Goal: Check status: Check status

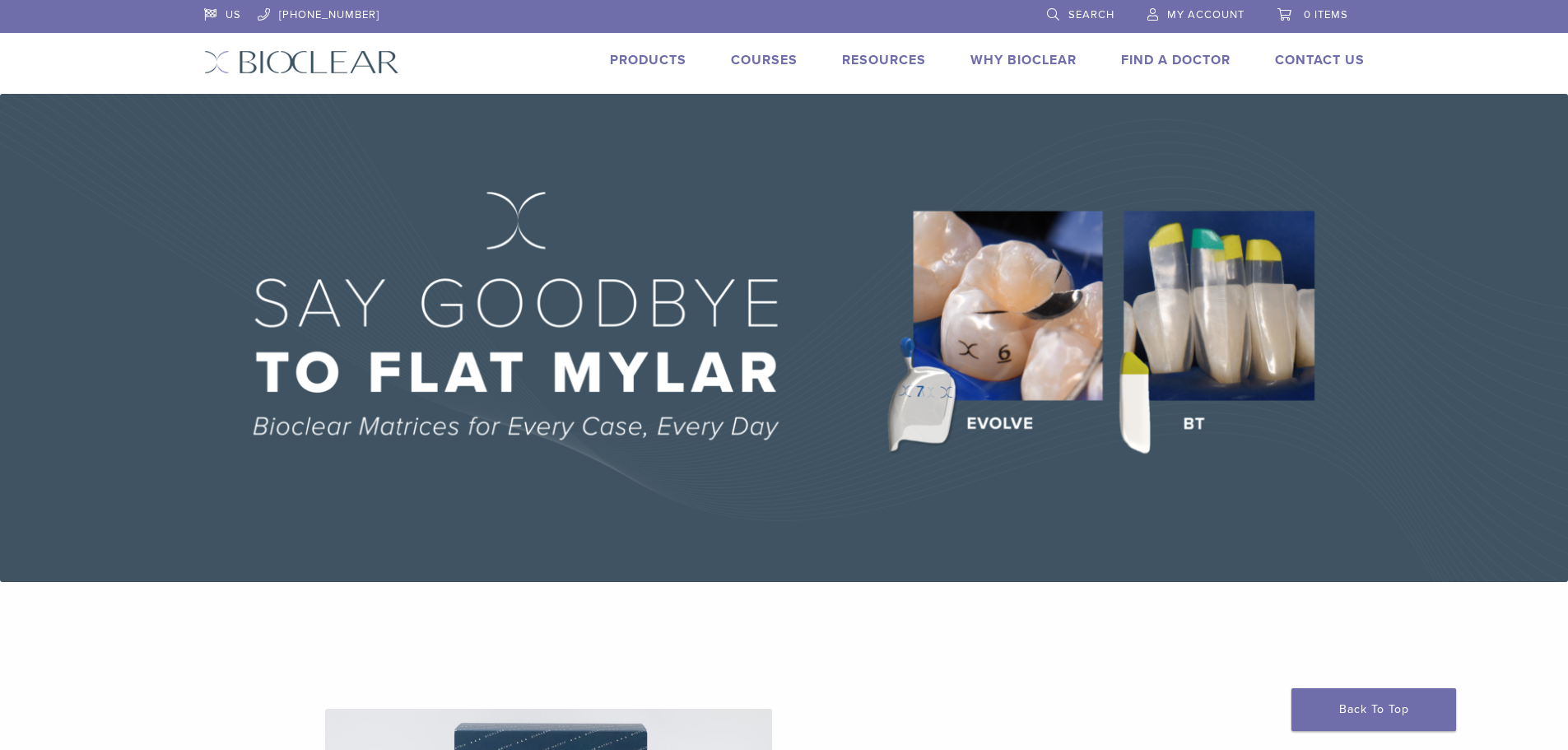
click at [1201, 17] on span "My Account" at bounding box center [1206, 15] width 78 height 13
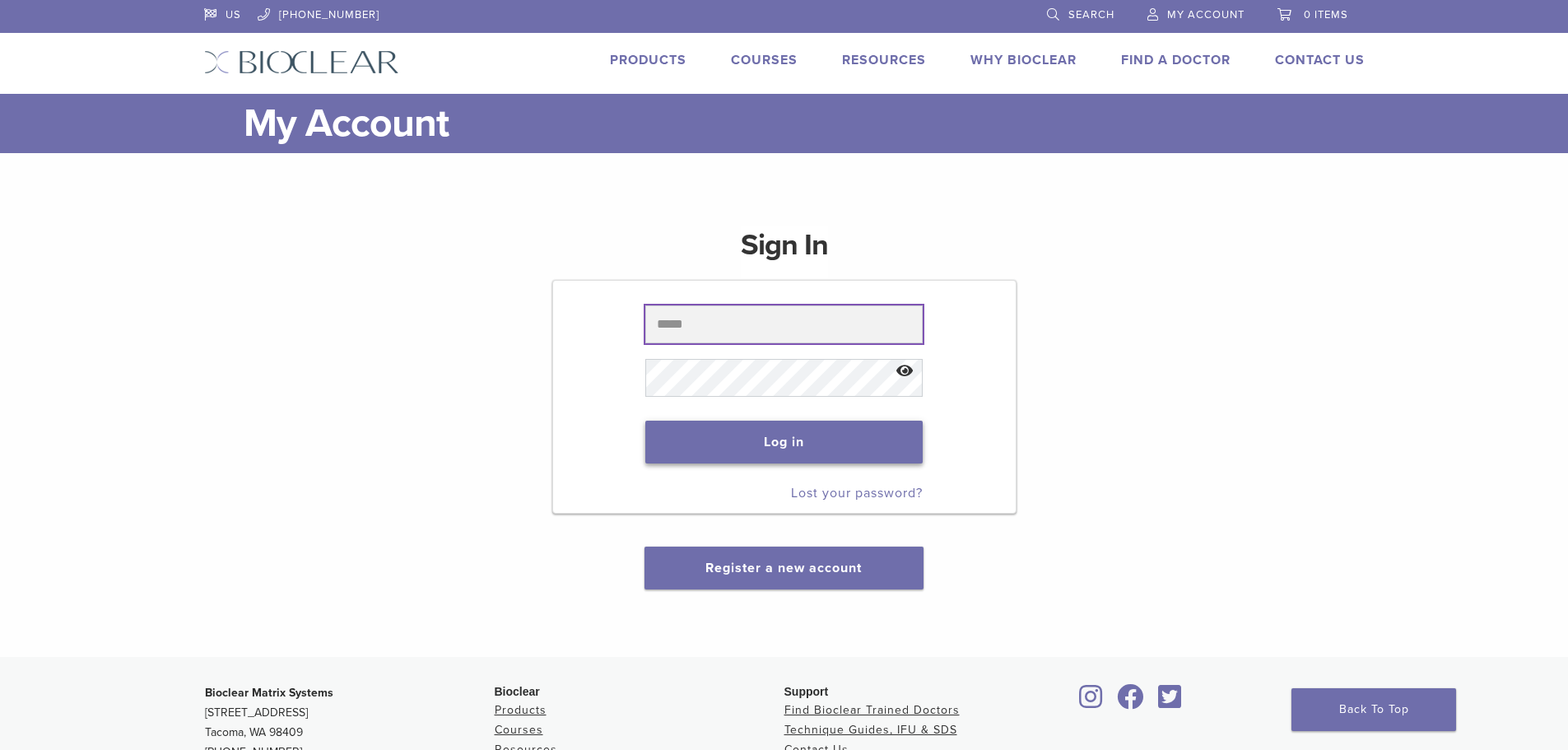
type input "**********"
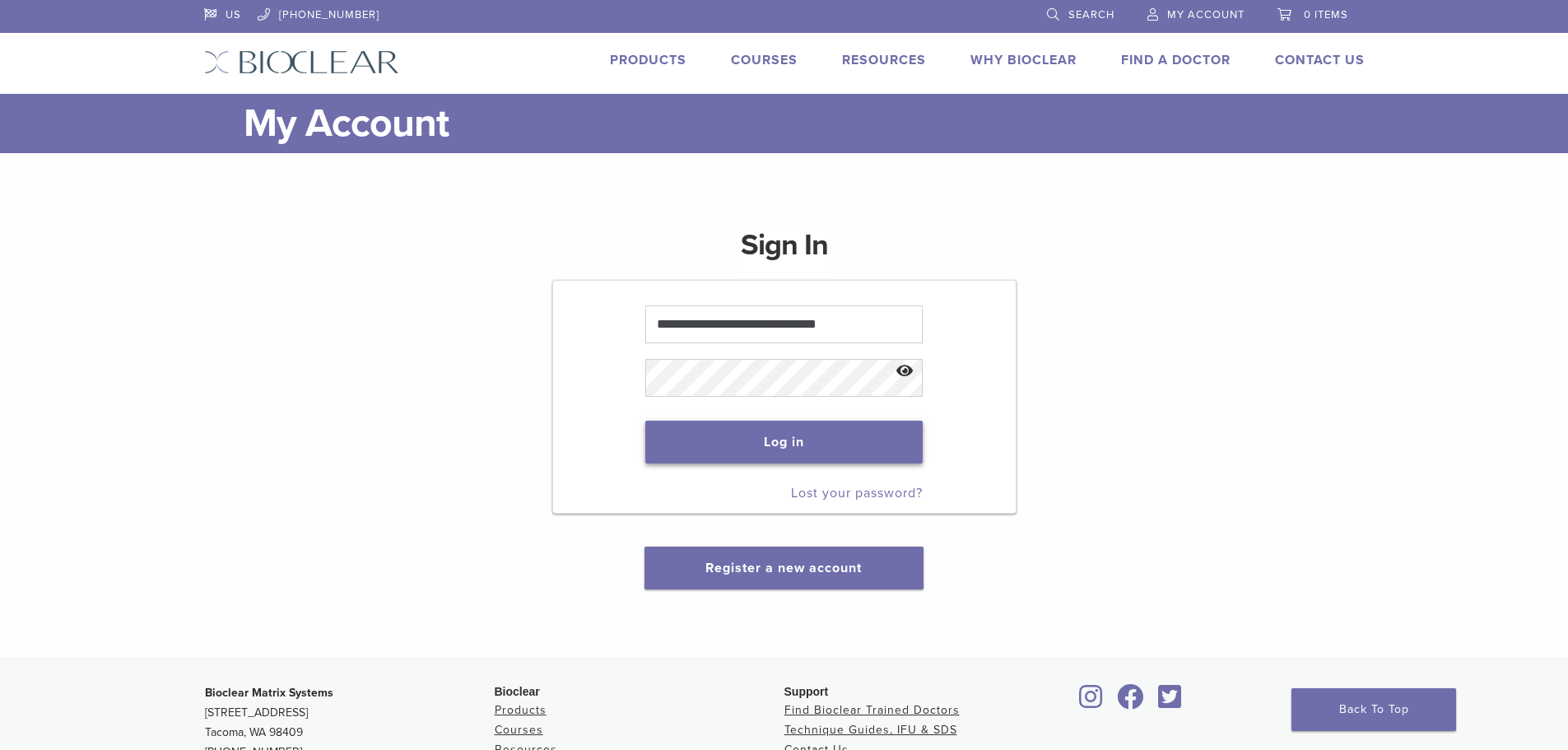
click at [765, 442] on button "Log in" at bounding box center [784, 442] width 277 height 43
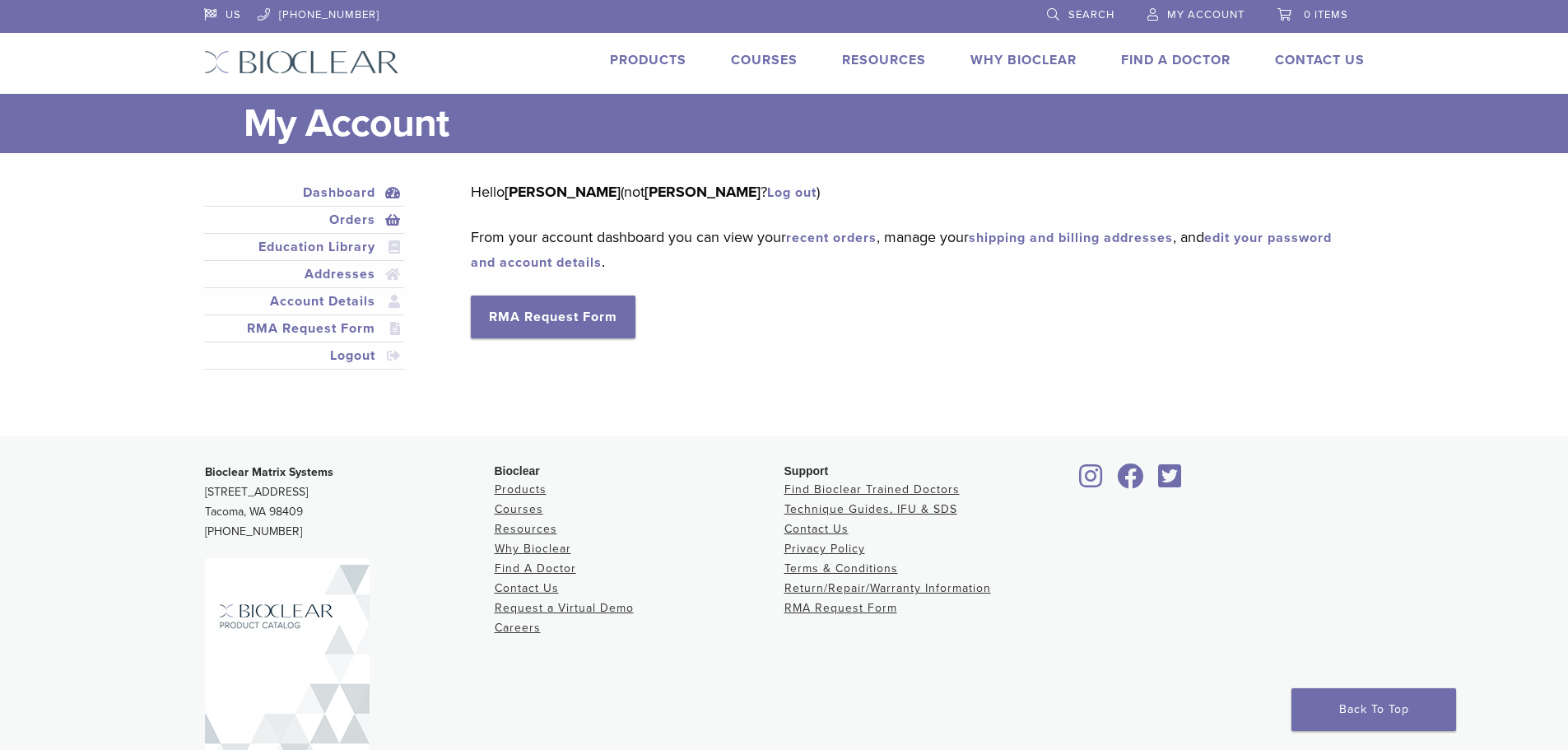
click at [352, 215] on link "Orders" at bounding box center [304, 219] width 194 height 20
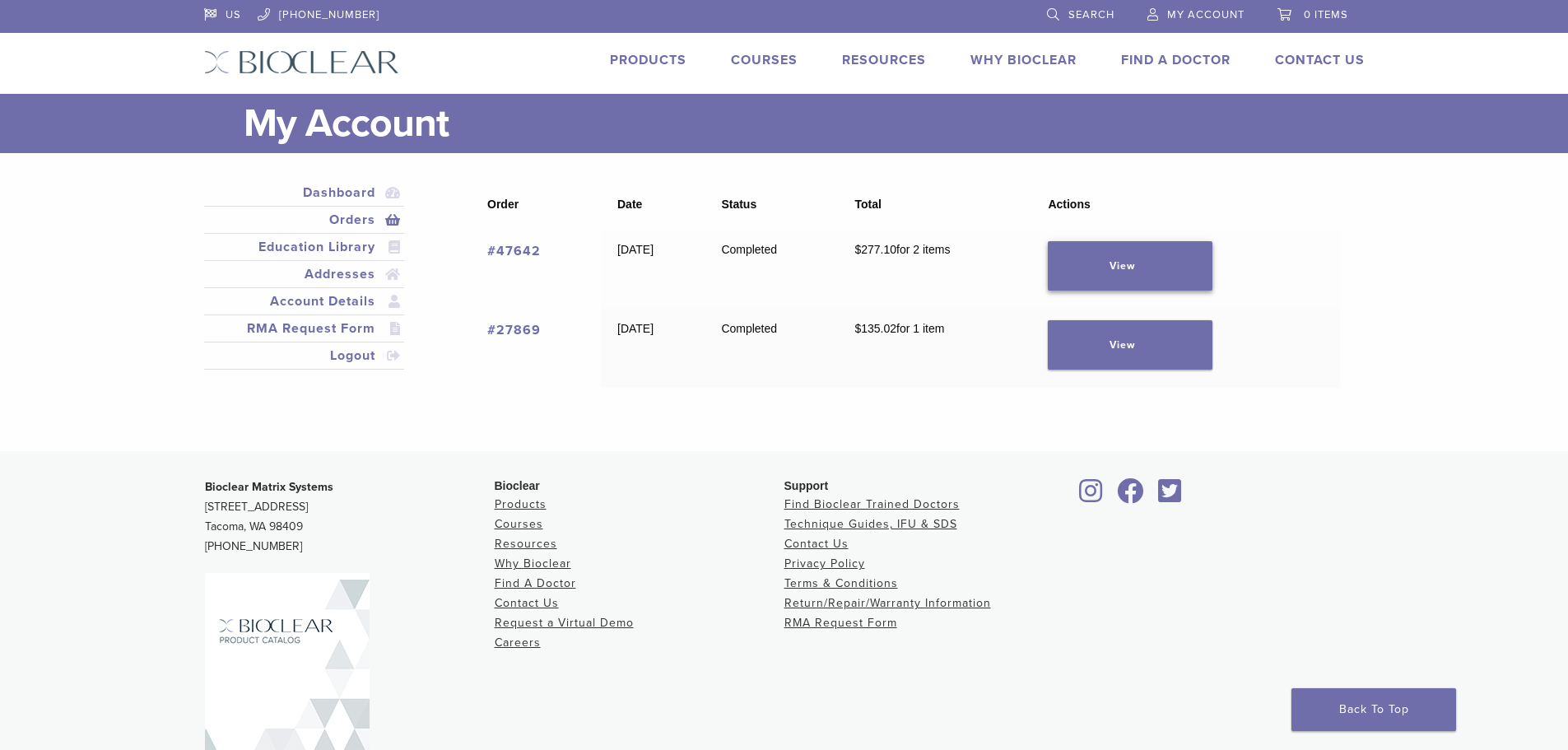
click at [1132, 251] on link "View" at bounding box center [1130, 265] width 165 height 49
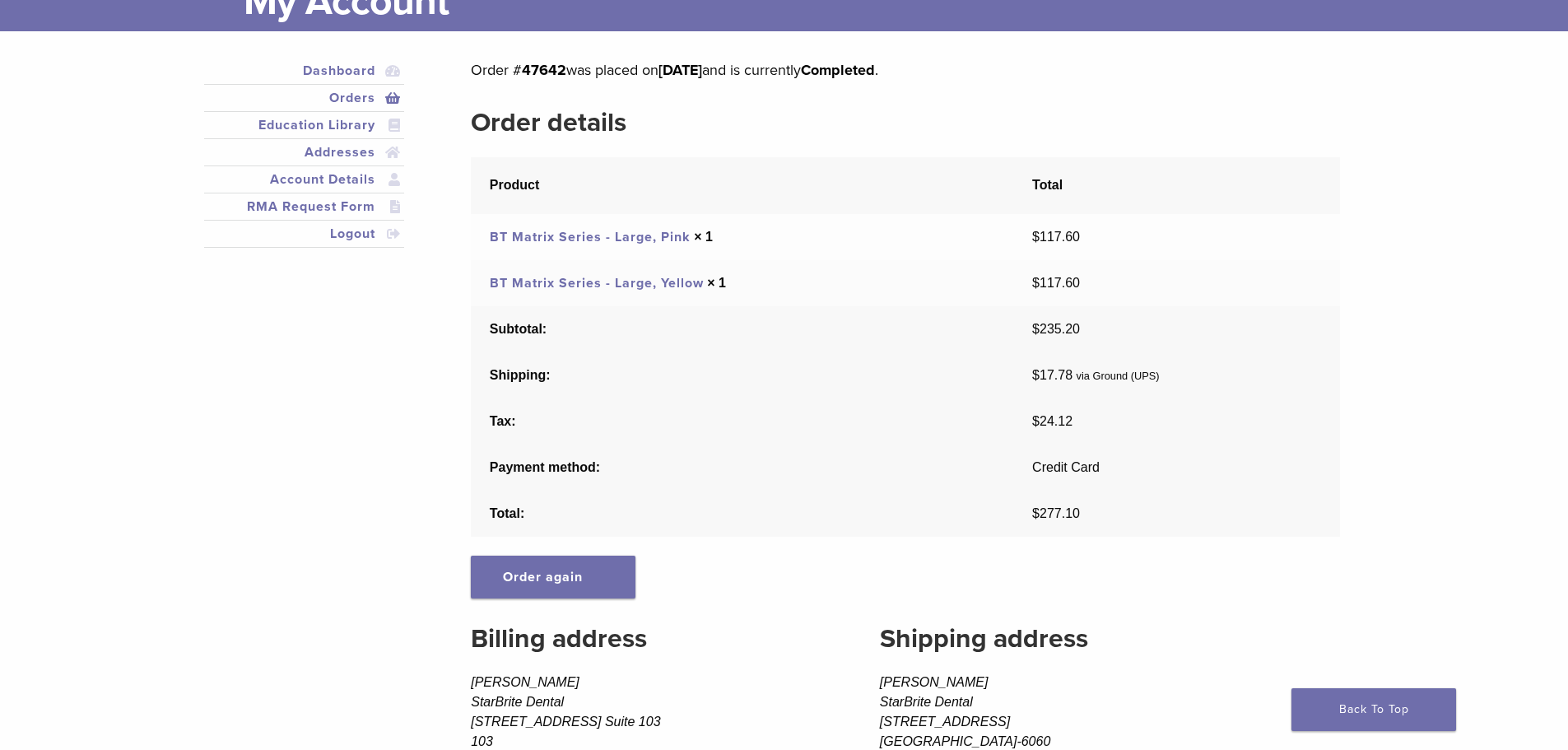
scroll to position [82, 0]
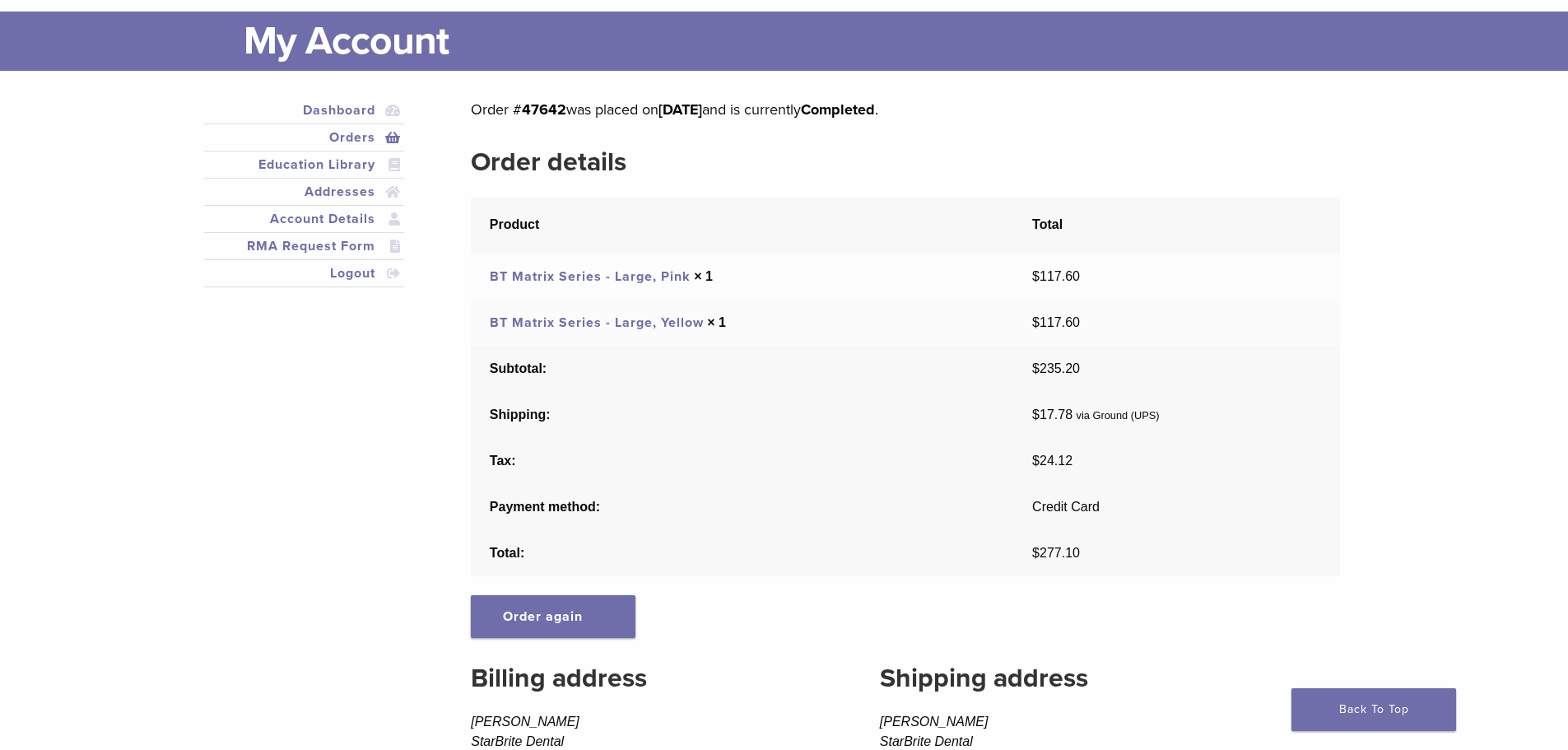
click at [638, 277] on link "BT Matrix Series - Large, Pink" at bounding box center [590, 276] width 200 height 16
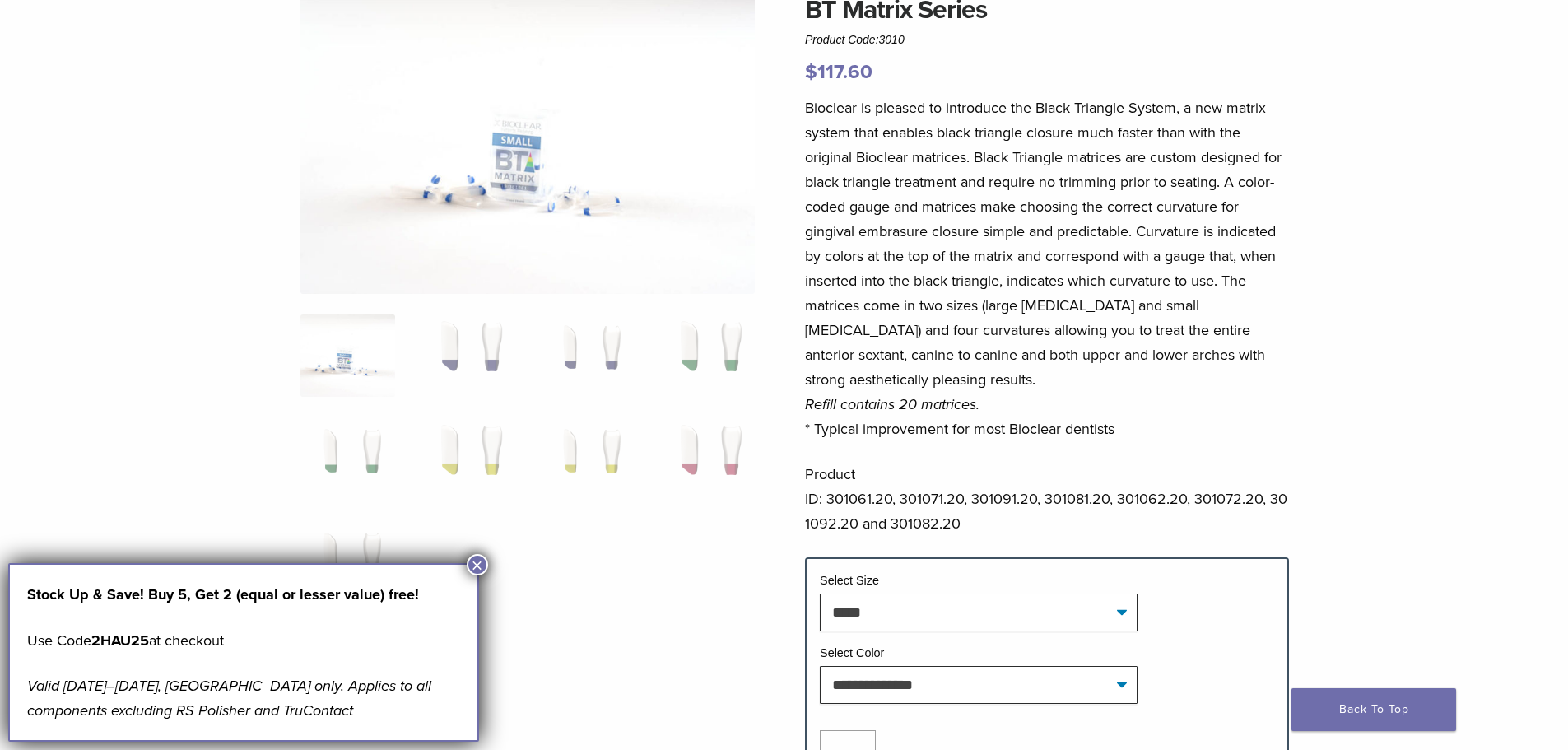
scroll to position [165, 0]
